Goal: Information Seeking & Learning: Learn about a topic

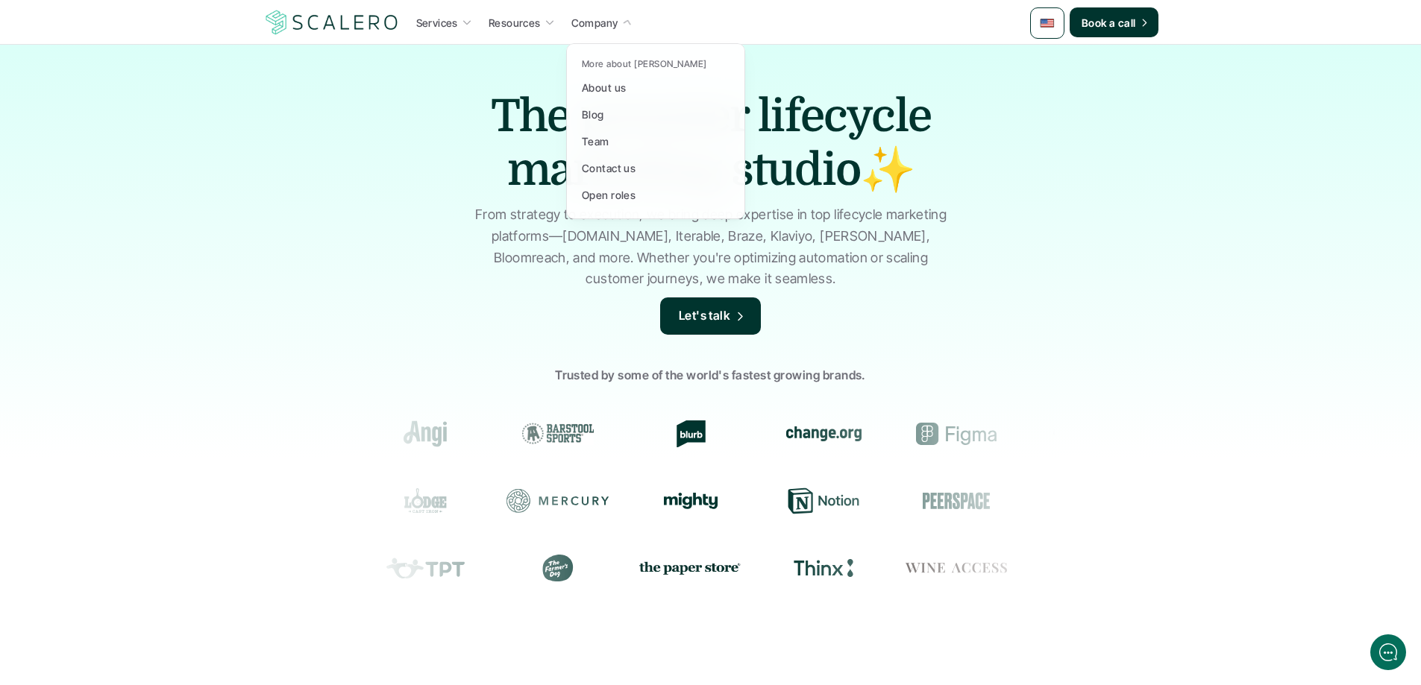
click at [604, 20] on p "Company" at bounding box center [594, 23] width 47 height 16
click at [610, 88] on p "About us" at bounding box center [604, 88] width 44 height 16
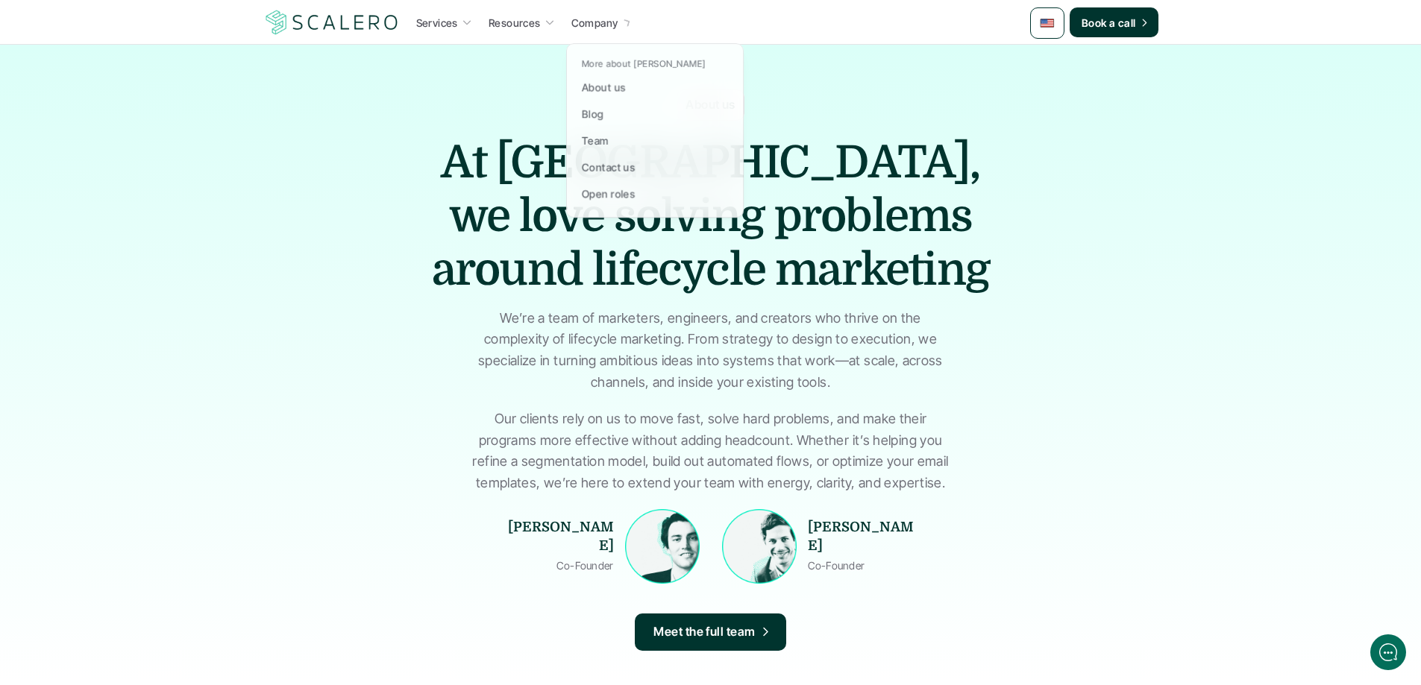
click at [600, 28] on p "Company" at bounding box center [594, 23] width 47 height 16
click at [624, 63] on p "More about [PERSON_NAME]" at bounding box center [644, 64] width 125 height 10
click at [615, 189] on p "Open roles" at bounding box center [609, 195] width 54 height 16
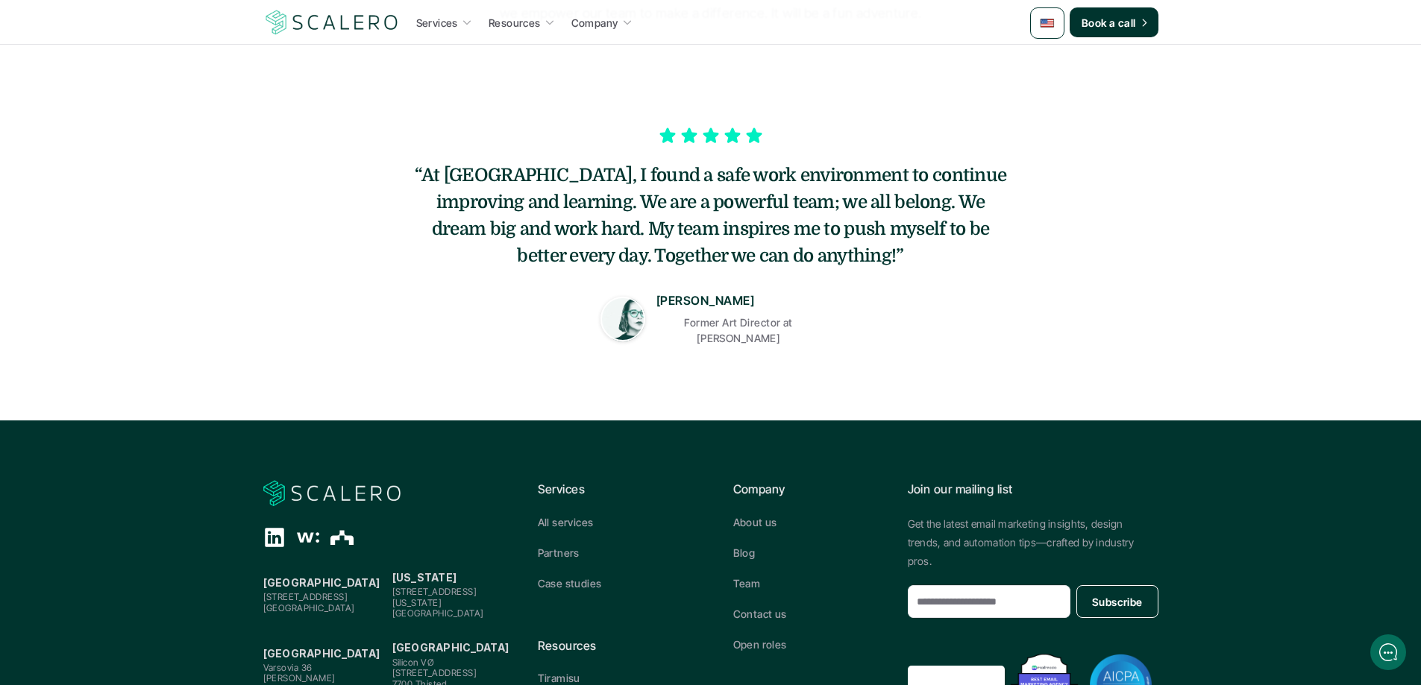
scroll to position [373, 0]
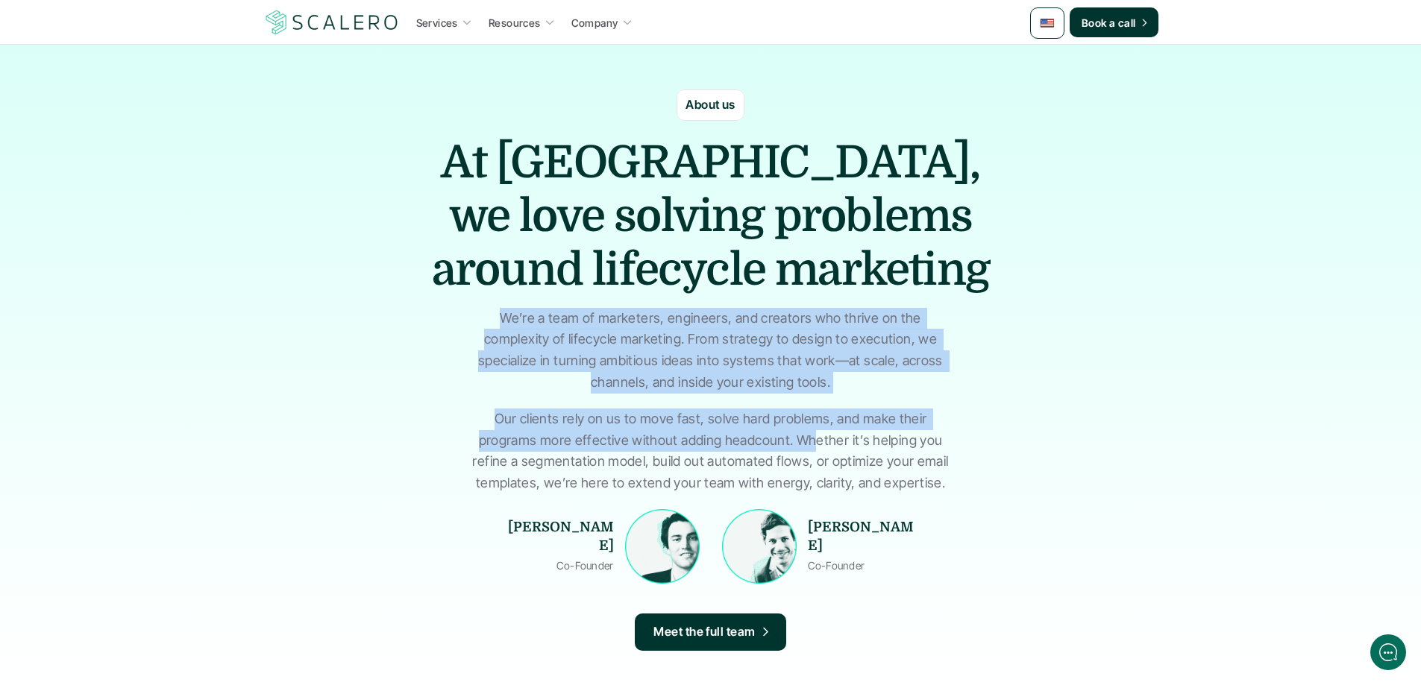
drag, startPoint x: 471, startPoint y: 320, endPoint x: 816, endPoint y: 438, distance: 364.9
click at [816, 438] on div "We’re a team of marketers, engineers, and creators who thrive on the complexity…" at bounding box center [710, 401] width 485 height 186
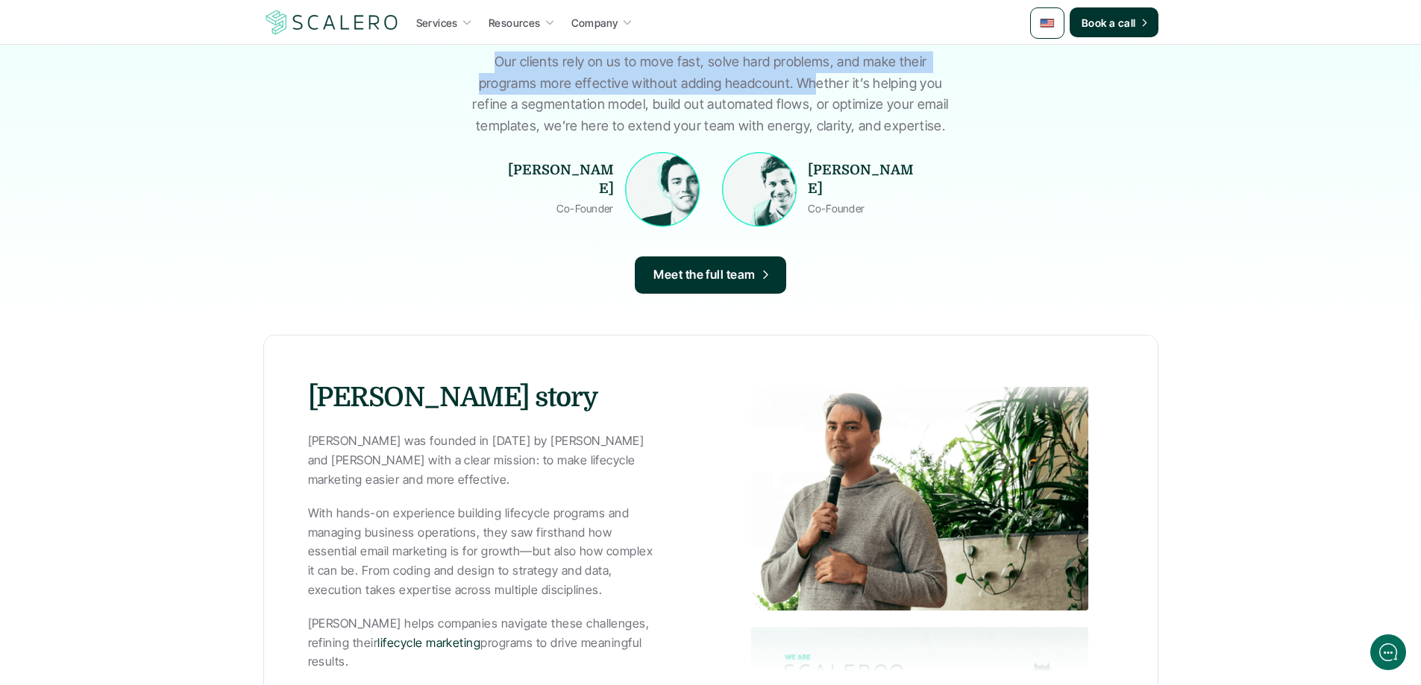
scroll to position [373, 0]
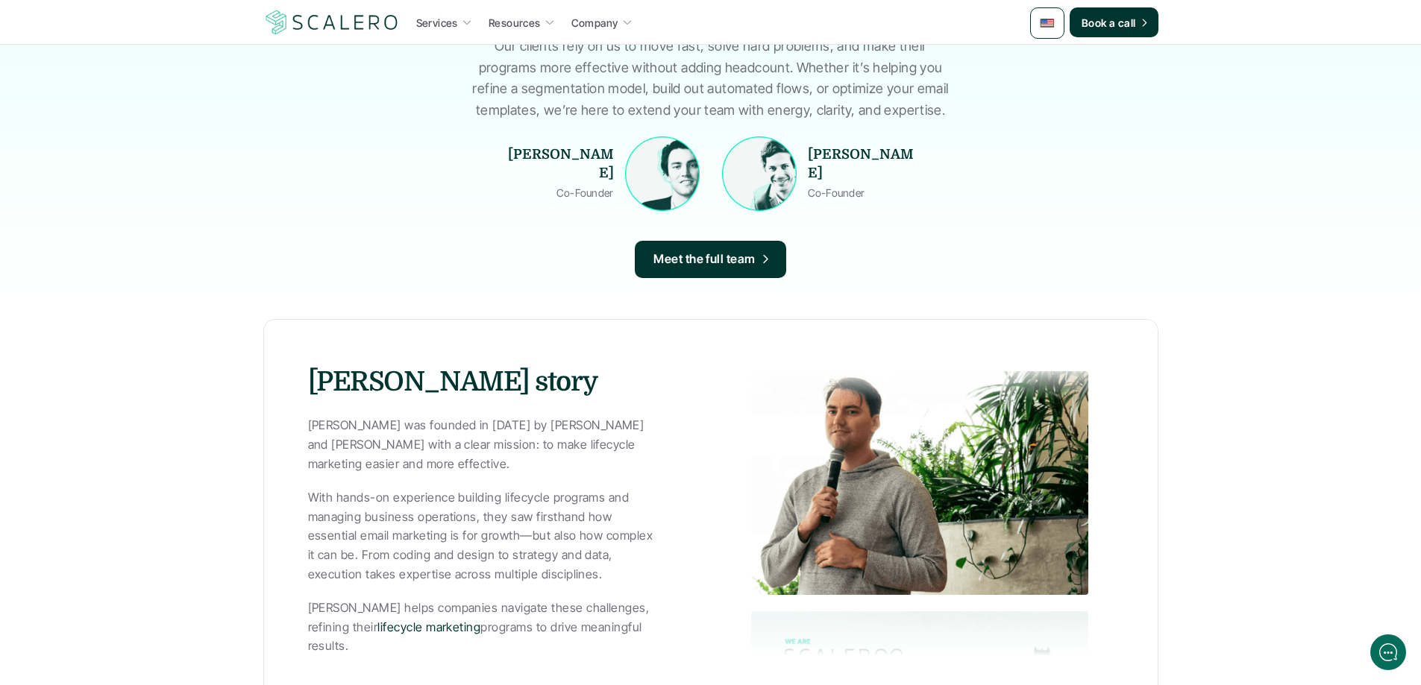
click at [430, 437] on p "[PERSON_NAME] was founded in [DATE] by [PERSON_NAME] and [PERSON_NAME] with a c…" at bounding box center [481, 444] width 347 height 57
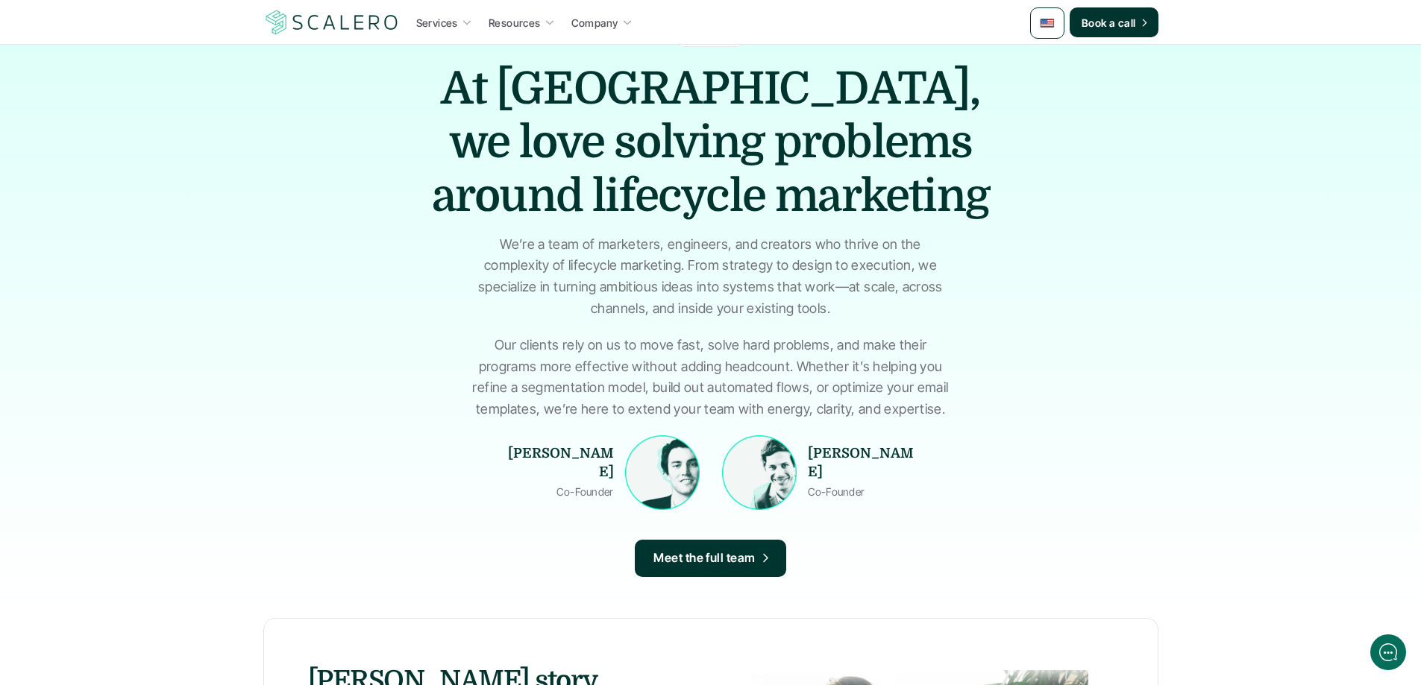
scroll to position [0, 0]
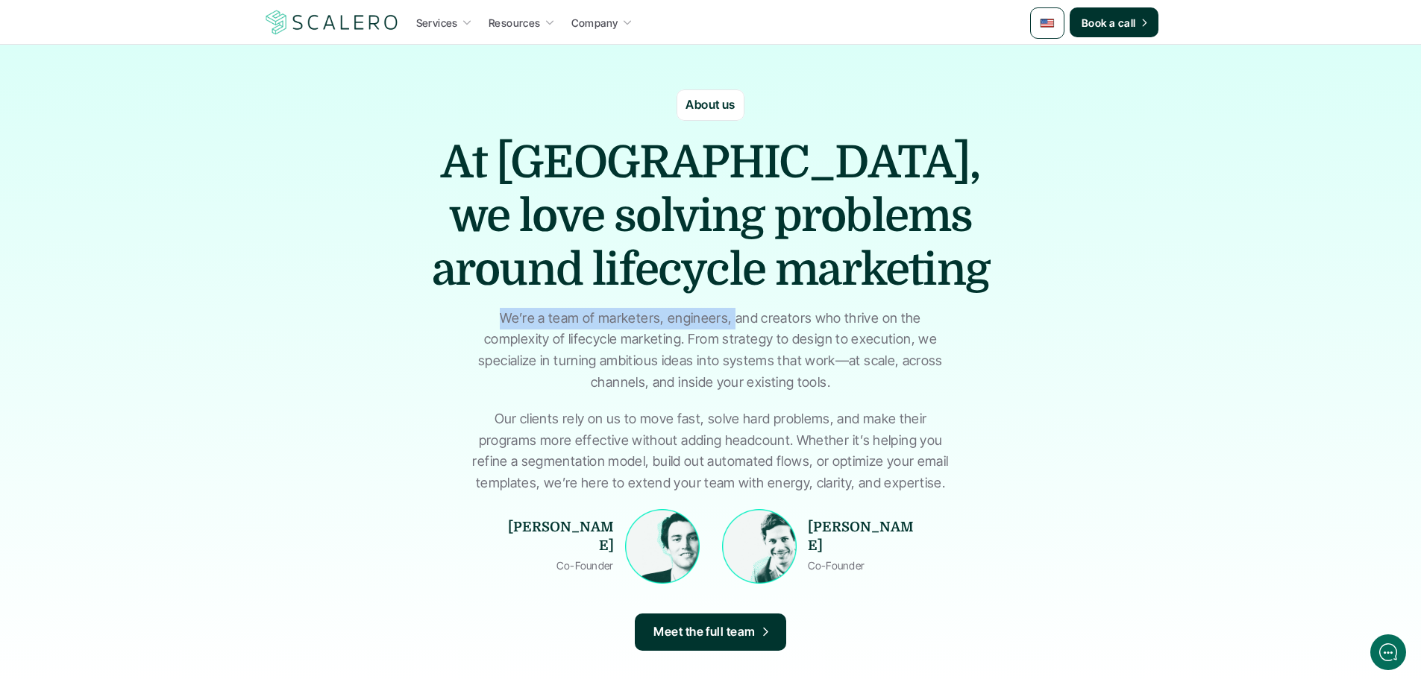
drag, startPoint x: 470, startPoint y: 320, endPoint x: 705, endPoint y: 320, distance: 235.0
click at [702, 320] on p "We’re a team of marketers, engineers, and creators who thrive on the complexity…" at bounding box center [710, 351] width 485 height 86
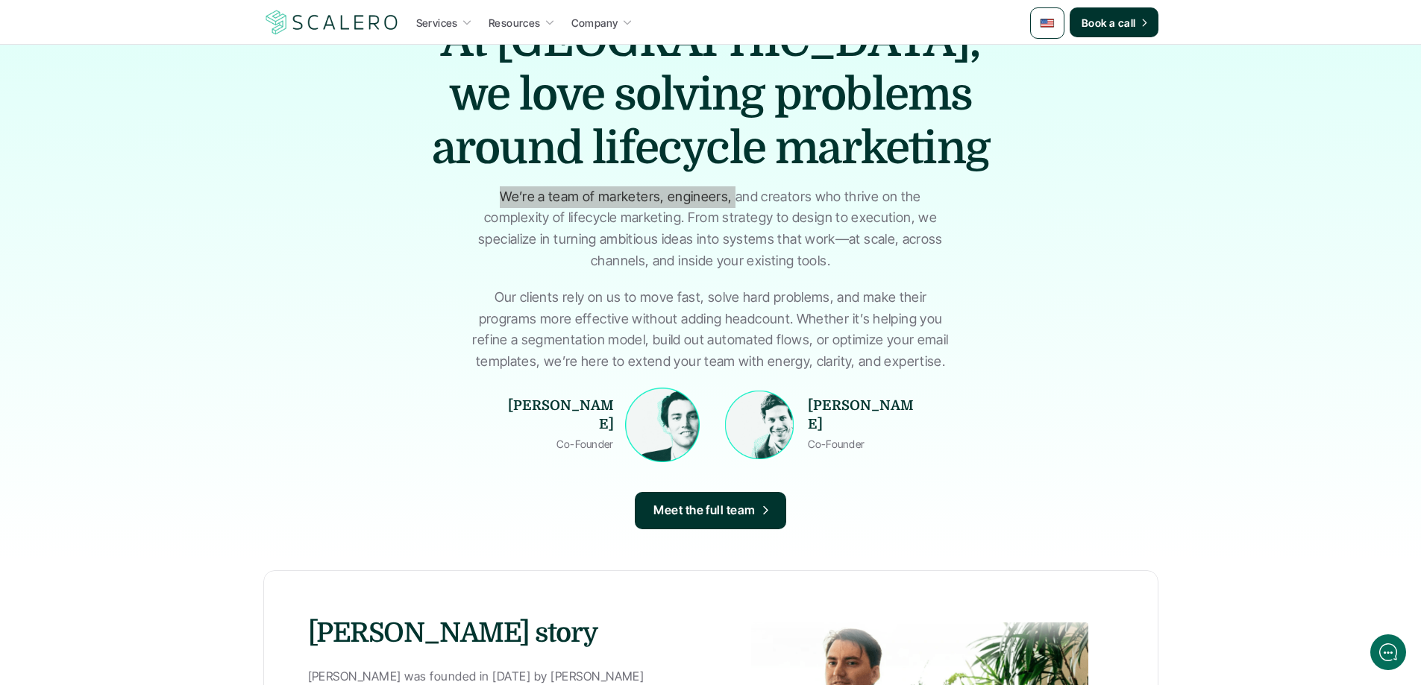
scroll to position [149, 0]
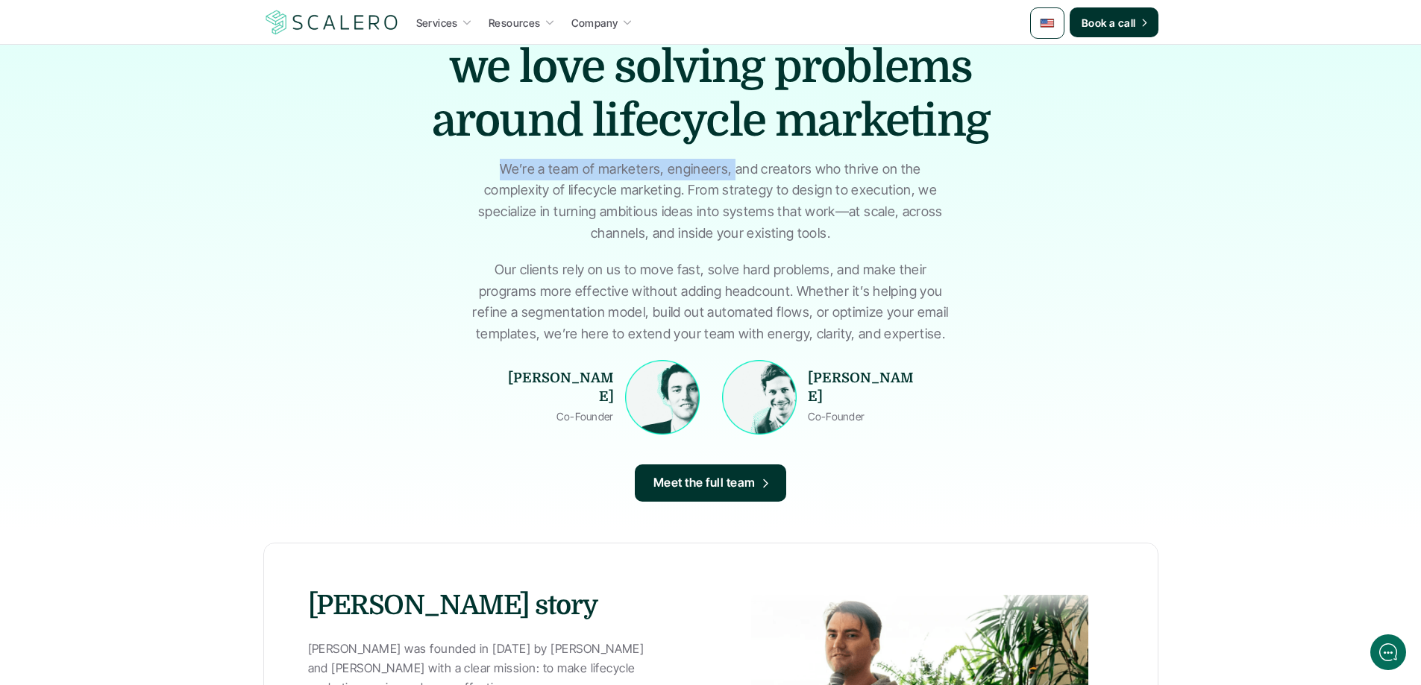
drag, startPoint x: 618, startPoint y: 191, endPoint x: 691, endPoint y: 193, distance: 73.1
click at [691, 193] on p "We’re a team of marketers, engineers, and creators who thrive on the complexity…" at bounding box center [710, 202] width 485 height 86
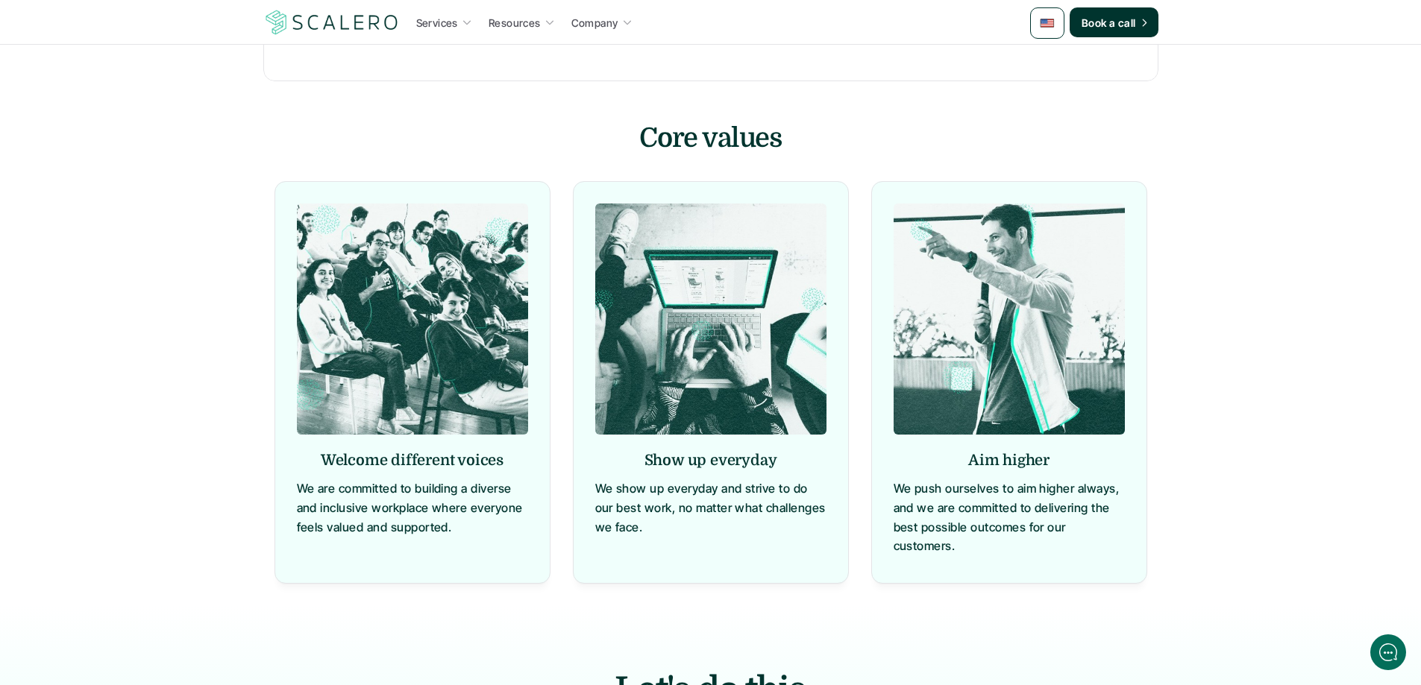
scroll to position [659, 0]
